Goal: Information Seeking & Learning: Learn about a topic

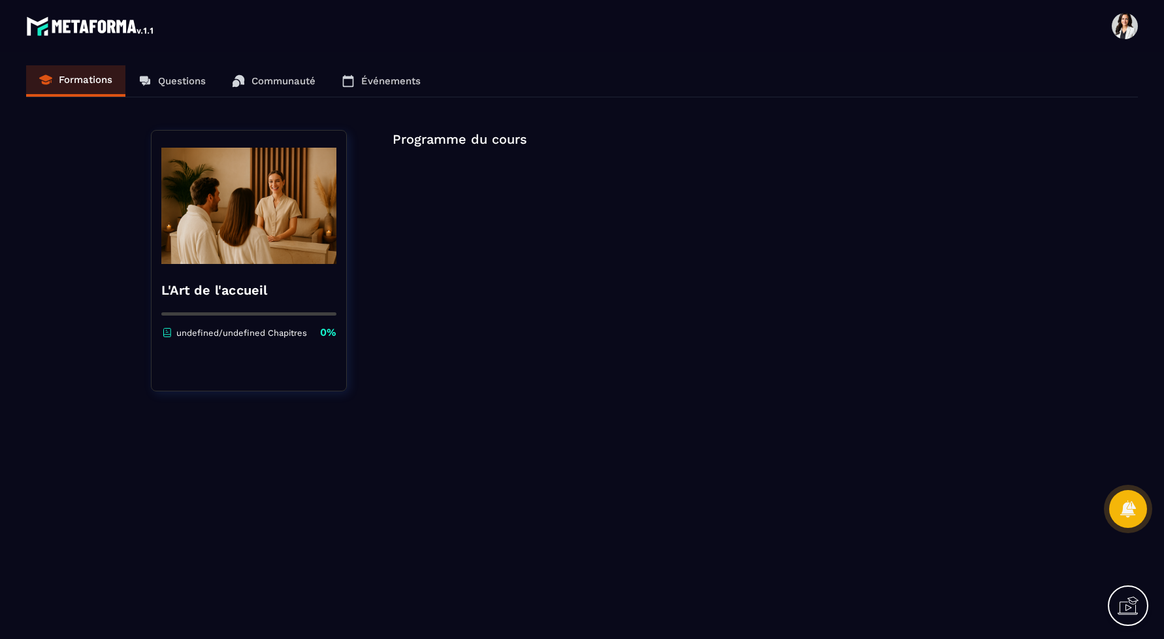
click at [448, 145] on p "Programme du cours" at bounding box center [703, 139] width 620 height 18
click at [231, 257] on img at bounding box center [248, 205] width 175 height 131
click at [221, 340] on div "L'Art de l'accueil undefined/undefined Chapitres 0%" at bounding box center [249, 260] width 196 height 261
click at [221, 332] on p "undefined/undefined Chapitres" at bounding box center [241, 333] width 131 height 10
click at [85, 79] on div "Formations Questions Communauté Événements" at bounding box center [582, 81] width 1112 height 32
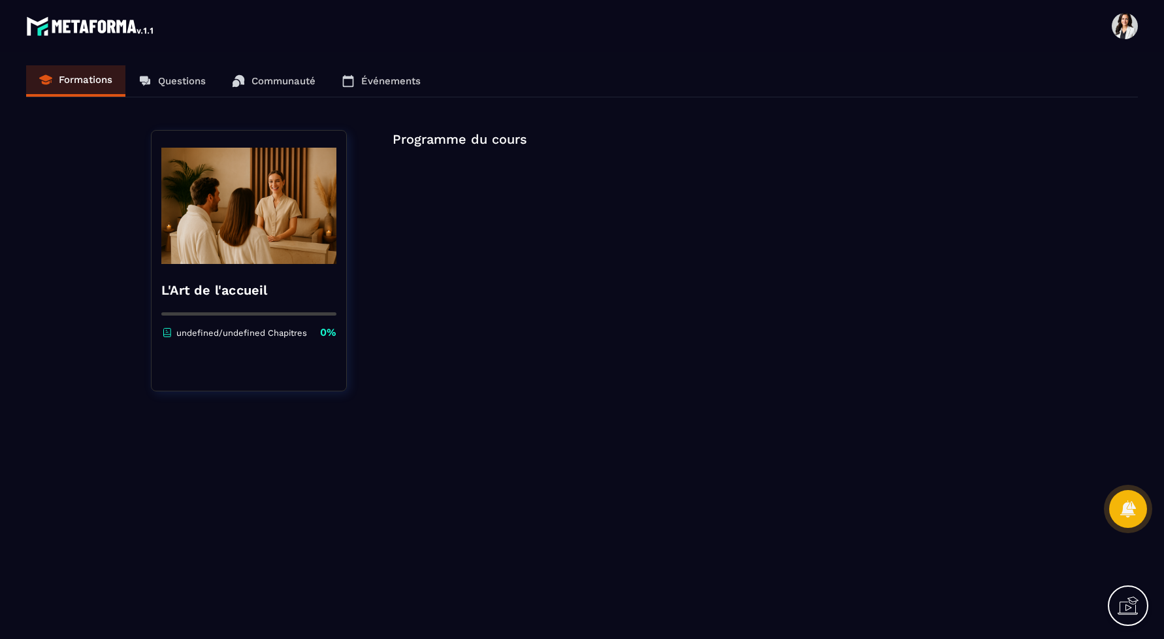
click at [278, 263] on img at bounding box center [248, 205] width 175 height 131
